Goal: Transaction & Acquisition: Subscribe to service/newsletter

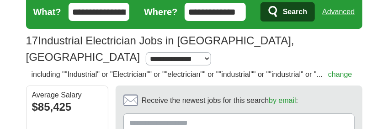
scroll to position [145, 0]
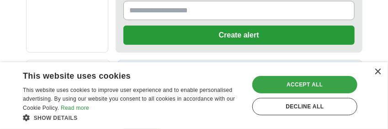
click at [303, 82] on div "Accept all" at bounding box center [305, 84] width 105 height 17
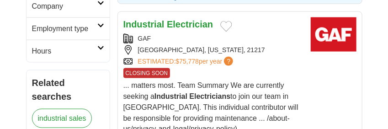
scroll to position [418, 0]
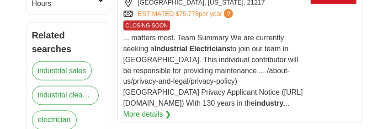
click at [172, 109] on link "More details ❯" at bounding box center [148, 114] width 48 height 11
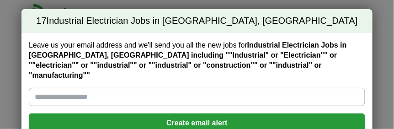
scroll to position [49, 0]
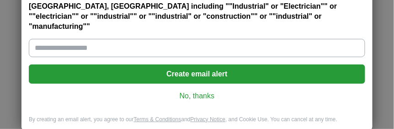
click at [165, 39] on input "Leave us your email address and we'll send you all the new jobs for Industrial …" at bounding box center [197, 48] width 337 height 18
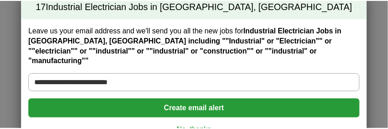
scroll to position [0, 0]
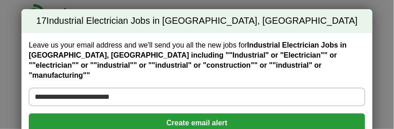
type input "**********"
click at [201, 114] on button "Create email alert" at bounding box center [197, 122] width 337 height 19
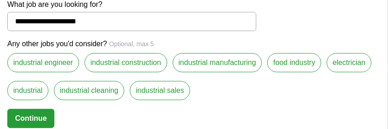
click at [221, 59] on label "industrial manufacturing" at bounding box center [218, 62] width 90 height 19
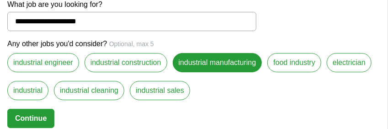
click at [327, 72] on label "electrician" at bounding box center [349, 62] width 45 height 19
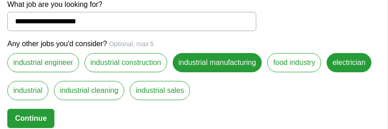
click at [48, 86] on label "industrial" at bounding box center [27, 90] width 41 height 19
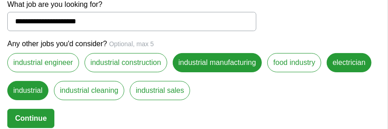
click at [29, 117] on button "Continue" at bounding box center [30, 118] width 47 height 19
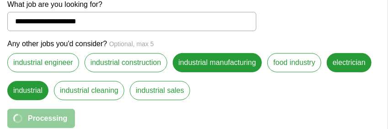
select select "**"
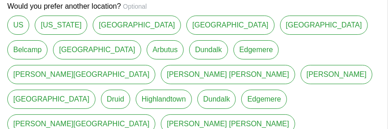
click at [115, 35] on link "[GEOGRAPHIC_DATA]" at bounding box center [137, 25] width 88 height 19
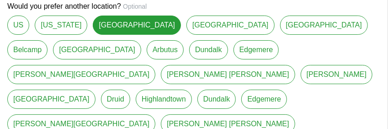
click at [189, 59] on link "Dundalk" at bounding box center [208, 49] width 39 height 19
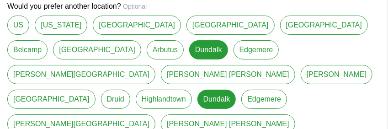
click at [242, 95] on link "Edgemere" at bounding box center [265, 99] width 46 height 19
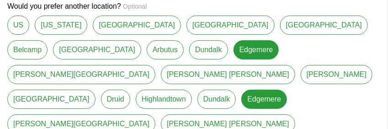
click at [198, 96] on link "Dundalk" at bounding box center [217, 99] width 39 height 19
type input "*******"
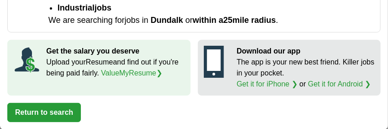
scroll to position [291, 0]
click at [39, 109] on button "Return to search" at bounding box center [44, 112] width 74 height 19
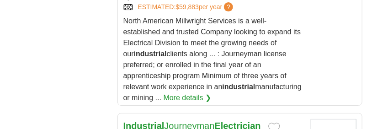
scroll to position [940, 0]
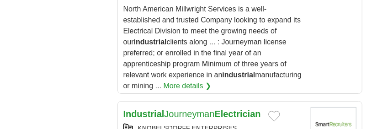
click at [212, 81] on link "More details ❯" at bounding box center [188, 86] width 48 height 11
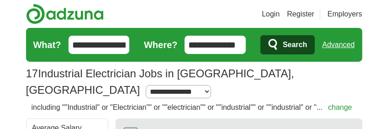
scroll to position [145, 0]
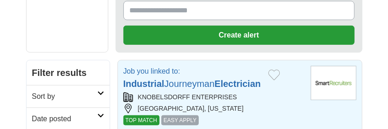
click at [174, 115] on span "EASY APPLY" at bounding box center [180, 120] width 38 height 10
